Goal: Browse casually: Explore the website without a specific task or goal

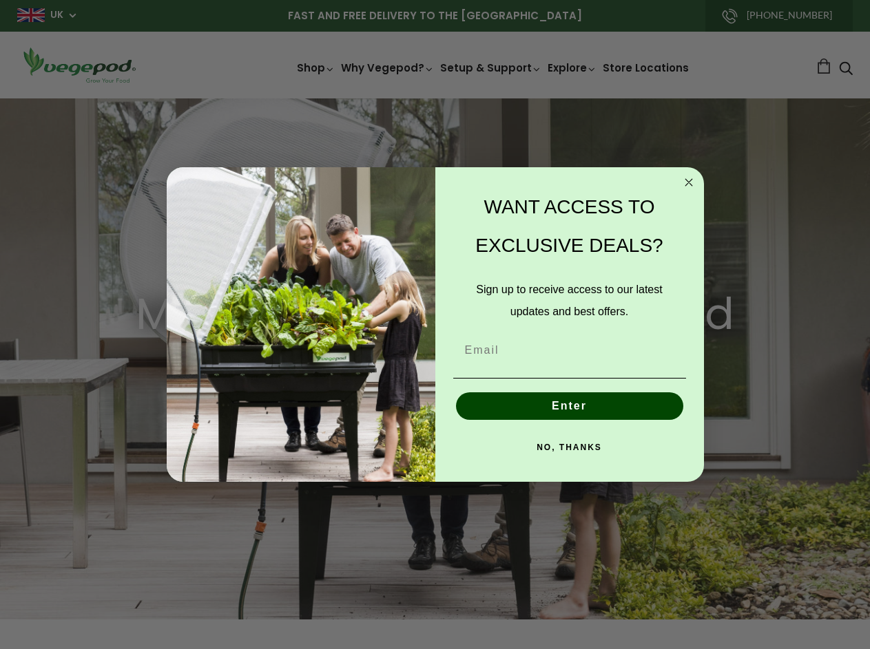
scroll to position [0, 2678]
click at [434, 324] on img "POPUP Form" at bounding box center [301, 324] width 269 height 315
click at [689, 182] on icon "Close dialog" at bounding box center [688, 182] width 7 height 7
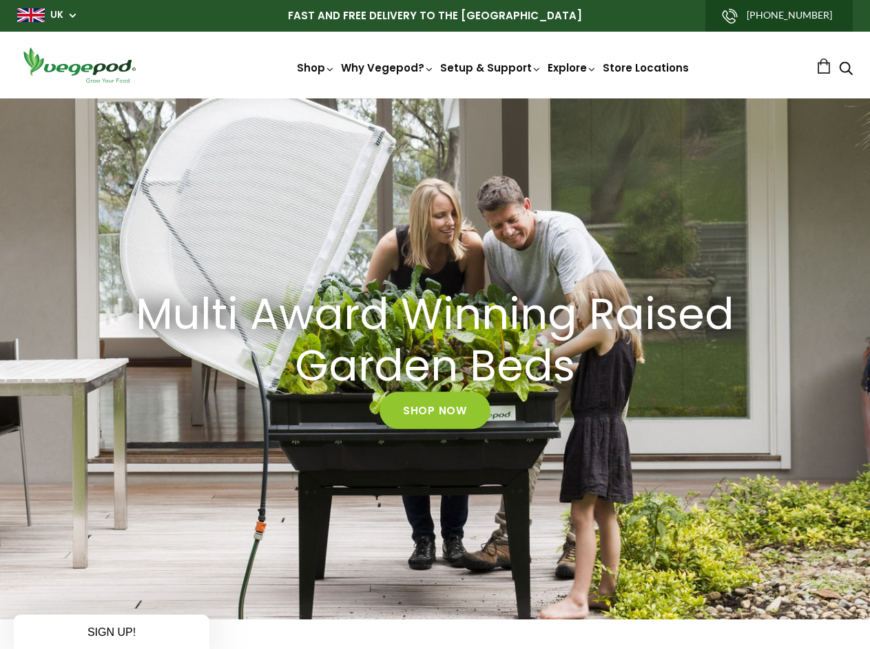
click at [569, 417] on div "Enter" at bounding box center [569, 437] width 241 height 41
click at [569, 448] on div "Multi Award Winning Raised Garden Beds Shop Now" at bounding box center [435, 358] width 870 height 521
